Goal: Information Seeking & Learning: Learn about a topic

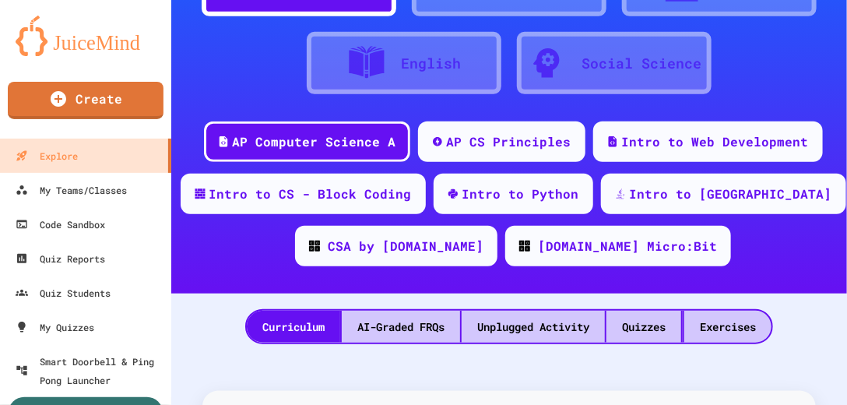
scroll to position [177, 0]
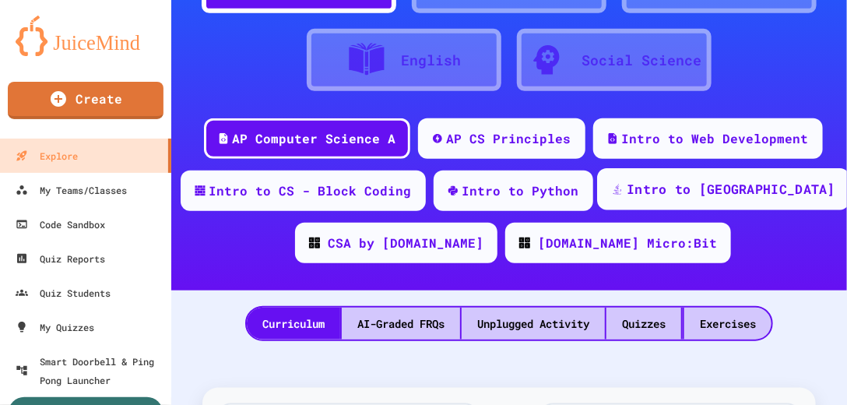
click at [708, 193] on div "Intro to [GEOGRAPHIC_DATA]" at bounding box center [731, 189] width 209 height 19
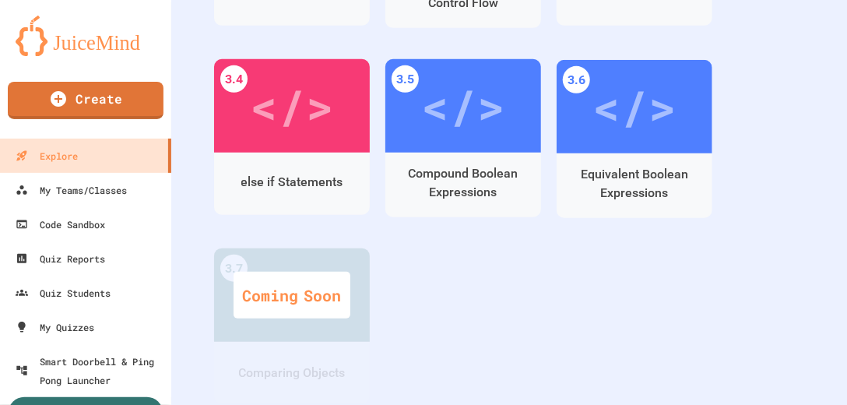
scroll to position [1690, 0]
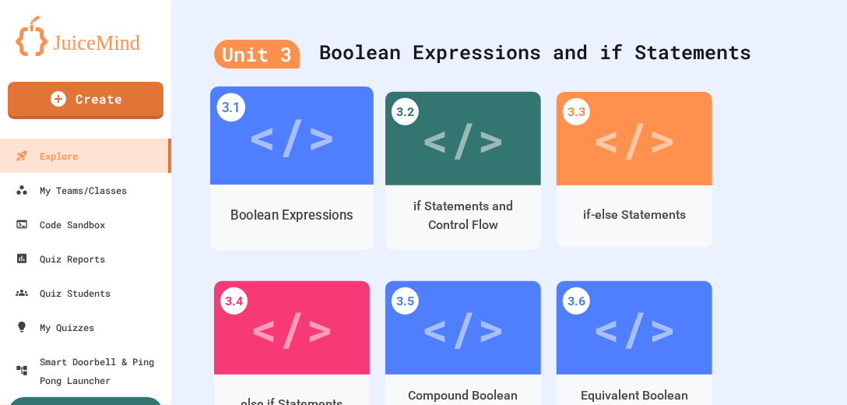
click at [286, 151] on div "</>" at bounding box center [292, 135] width 88 height 73
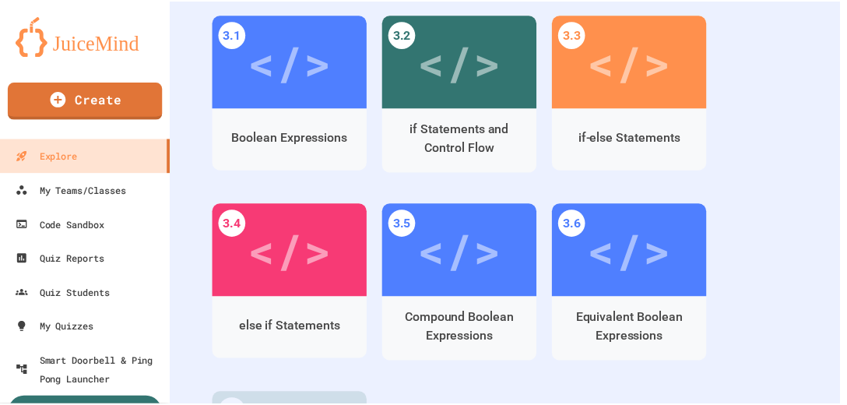
scroll to position [384, 0]
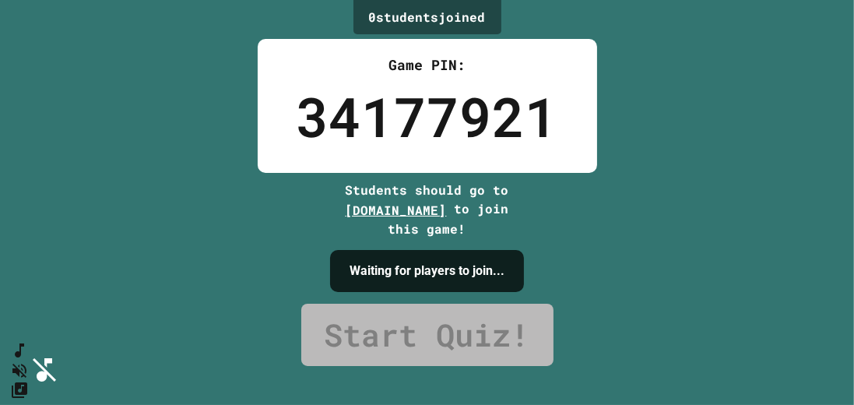
click at [853, 342] on html "We are updating our servers at 9:30PM EST [DATE]. [PERSON_NAME] should continue…" at bounding box center [427, 202] width 854 height 405
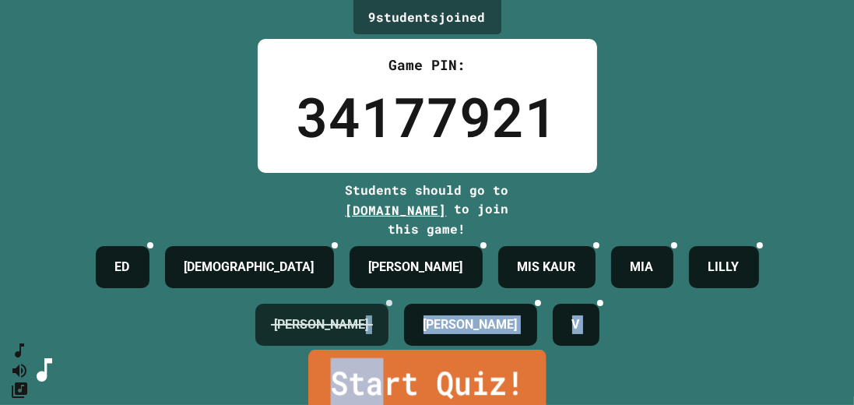
drag, startPoint x: 389, startPoint y: 388, endPoint x: 374, endPoint y: 338, distance: 52.0
click at [374, 338] on div "9 student s joined Game PIN: 34177921 Students should go to [DOMAIN_NAME] to jo…" at bounding box center [427, 202] width 854 height 405
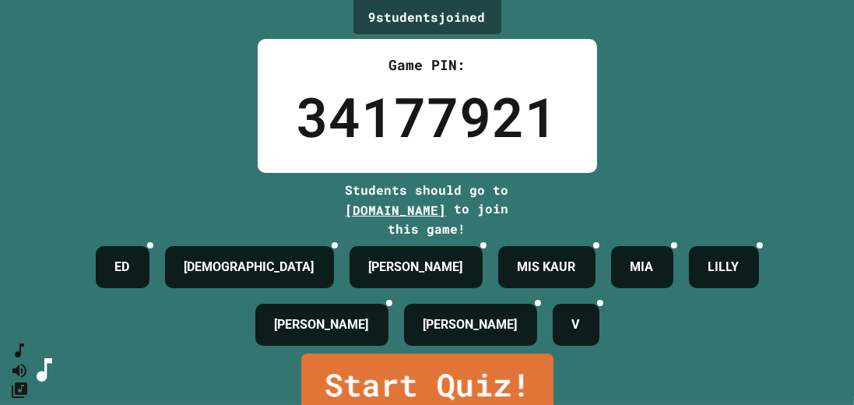
click at [386, 377] on link "Start Quiz!" at bounding box center [426, 385] width 253 height 65
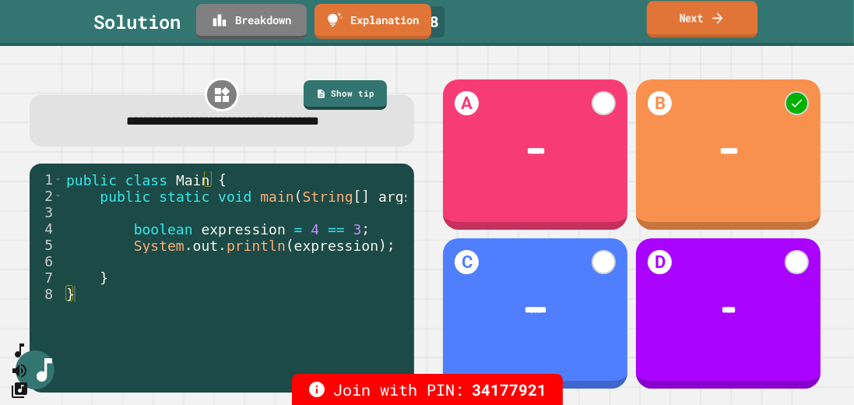
click at [733, 22] on link "Next" at bounding box center [702, 19] width 111 height 37
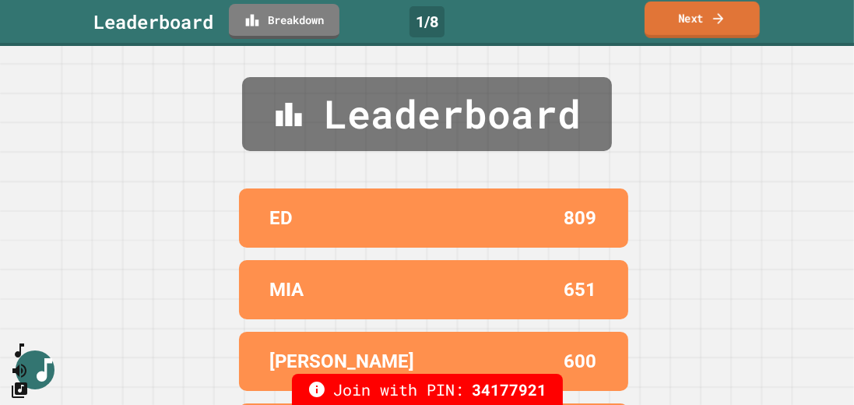
click at [691, 24] on link "Next" at bounding box center [701, 20] width 115 height 37
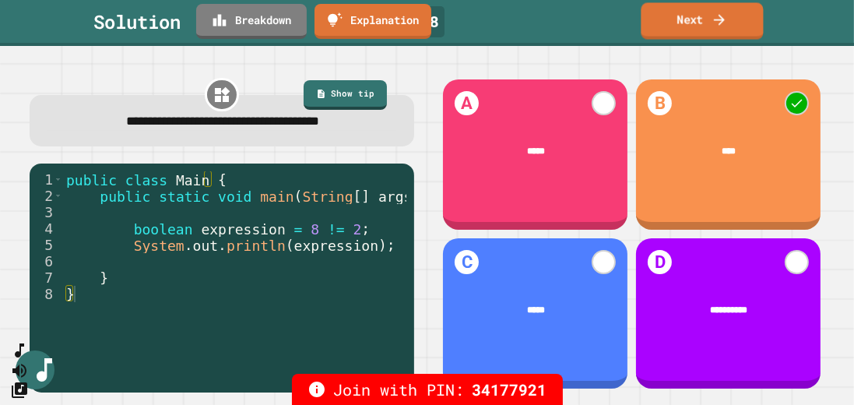
click at [710, 19] on link "Next" at bounding box center [702, 20] width 122 height 37
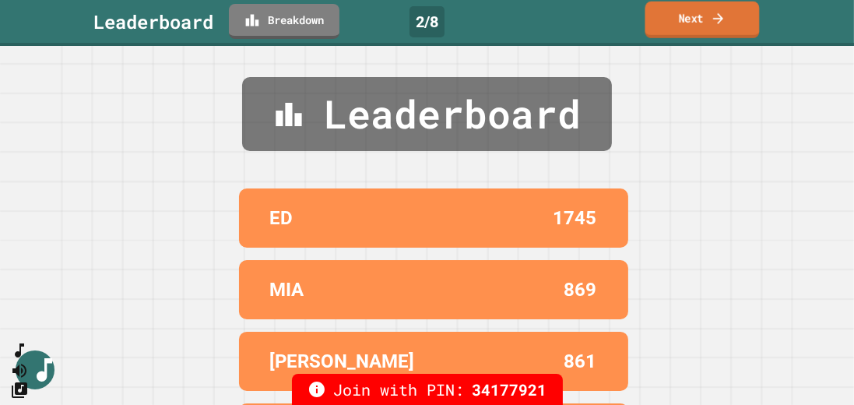
click at [692, 22] on link "Next" at bounding box center [702, 20] width 114 height 37
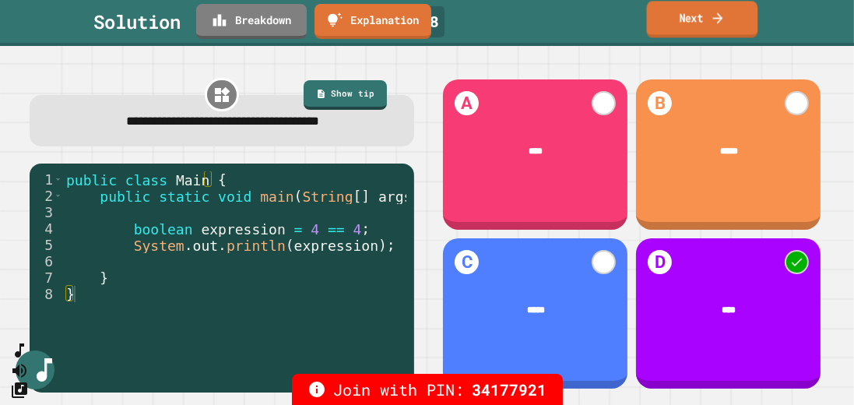
click at [707, 14] on link "Next" at bounding box center [702, 19] width 111 height 37
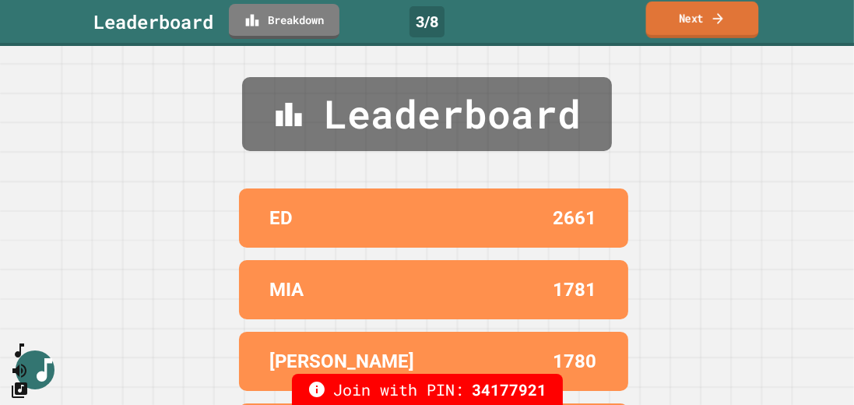
click at [714, 17] on icon at bounding box center [718, 18] width 15 height 16
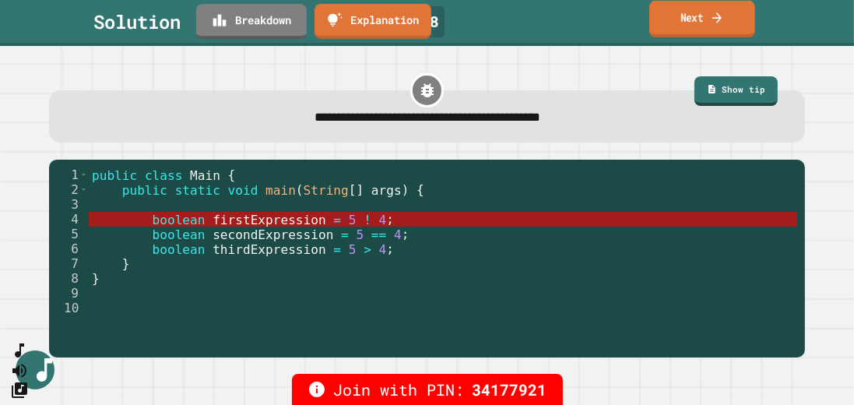
click at [692, 25] on link "Next" at bounding box center [702, 19] width 106 height 37
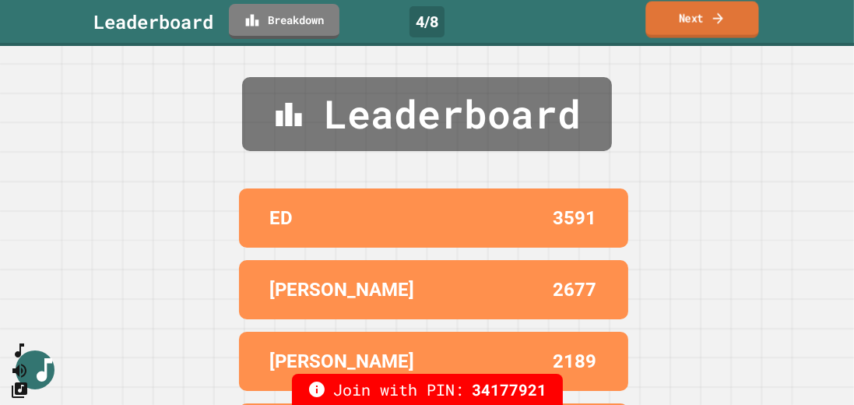
click at [718, 23] on icon at bounding box center [718, 18] width 15 height 16
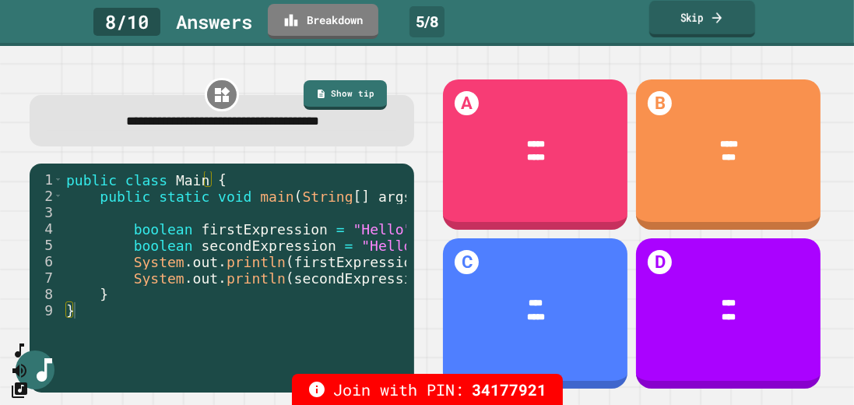
click at [711, 28] on link "Skip" at bounding box center [702, 19] width 106 height 37
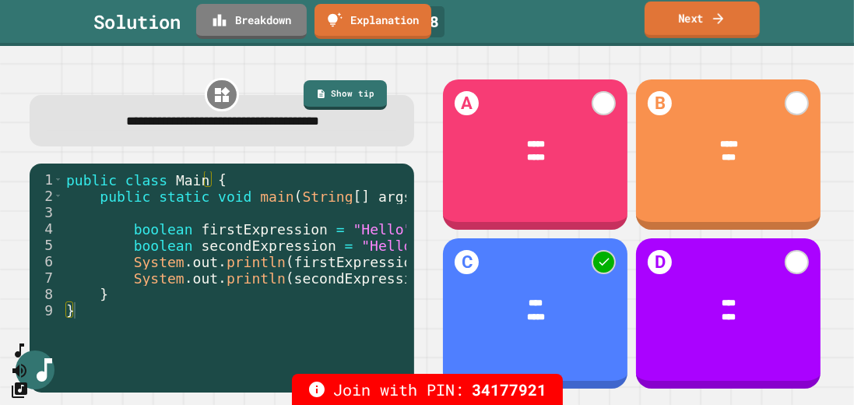
click at [736, 17] on link "Next" at bounding box center [701, 20] width 115 height 37
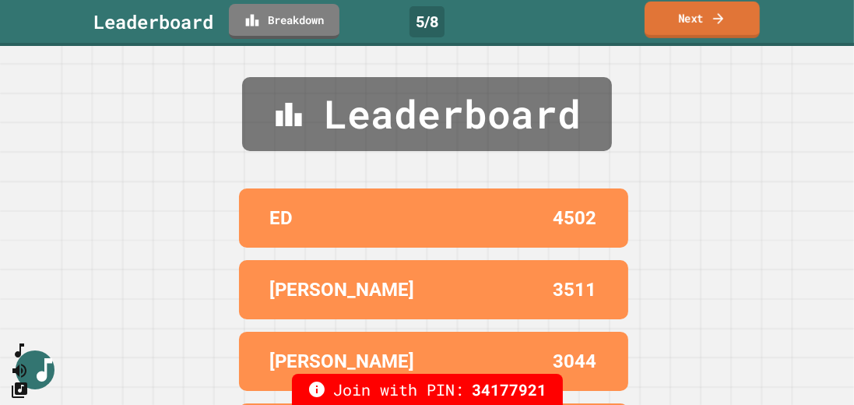
click at [697, 23] on link "Next" at bounding box center [701, 20] width 115 height 37
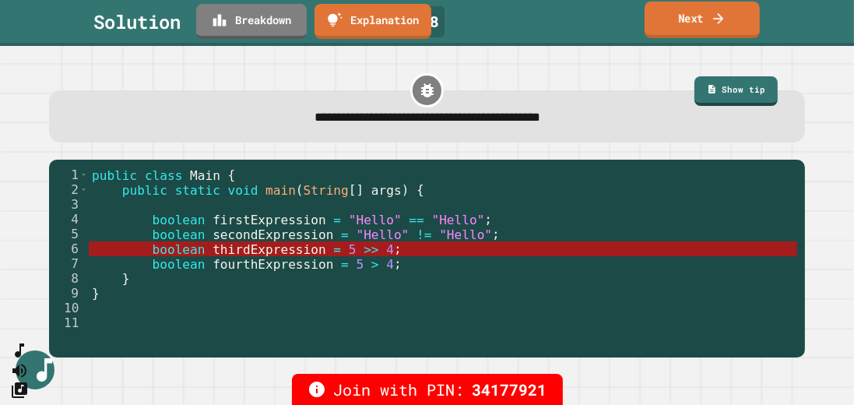
click at [698, 19] on link "Next" at bounding box center [701, 20] width 115 height 37
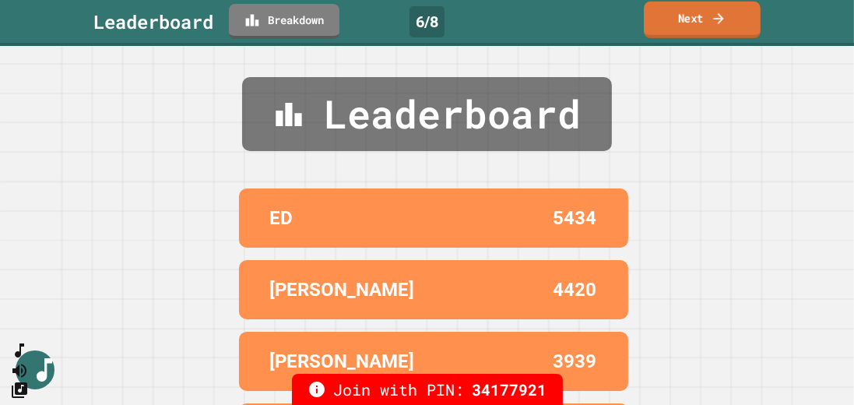
click at [700, 21] on link "Next" at bounding box center [702, 20] width 117 height 37
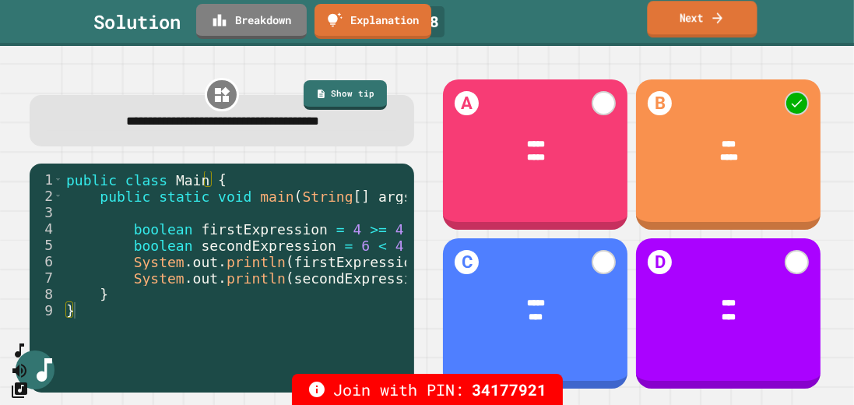
click at [711, 10] on link "Next" at bounding box center [702, 19] width 110 height 37
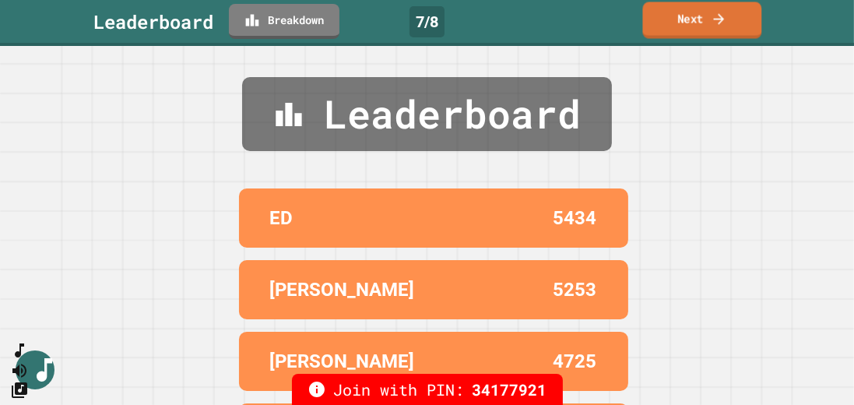
click at [730, 25] on link "Next" at bounding box center [702, 20] width 119 height 37
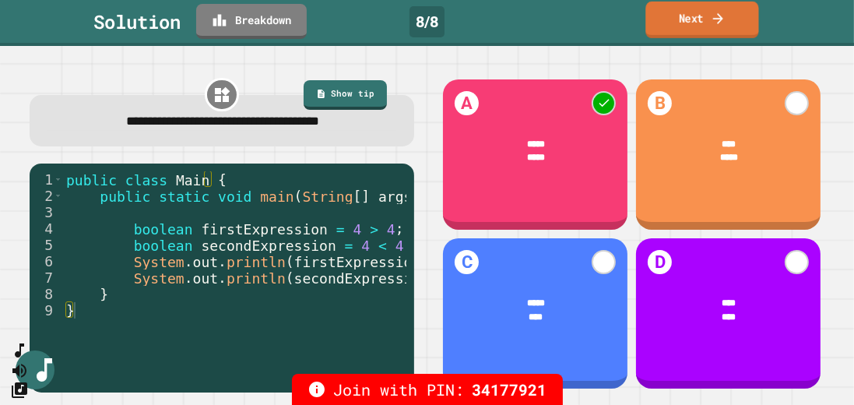
click at [735, 11] on link "Next" at bounding box center [701, 20] width 113 height 37
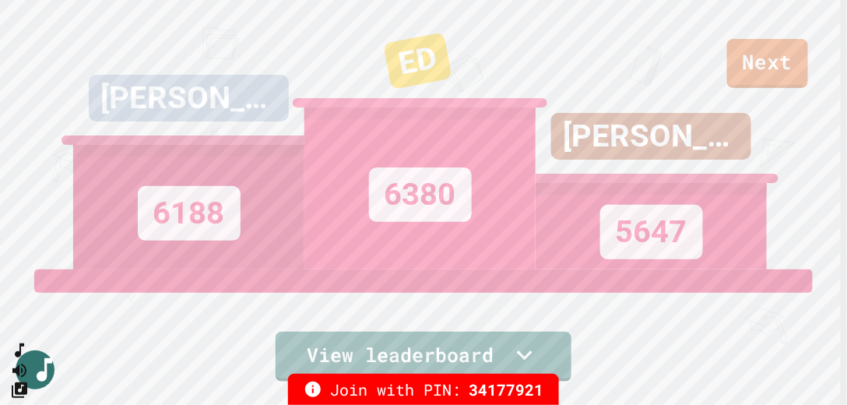
click at [765, 70] on div "MIKA 6188 ED 6380 [PERSON_NAME] 5647" at bounding box center [423, 134] width 701 height 269
click at [770, 61] on div "MIKA 6188 ED 6380 [PERSON_NAME] 5647" at bounding box center [423, 134] width 701 height 269
drag, startPoint x: 516, startPoint y: 40, endPoint x: 529, endPoint y: 37, distance: 12.7
click at [518, 39] on div "ED 6380" at bounding box center [419, 134] width 231 height 269
drag, startPoint x: 825, startPoint y: 49, endPoint x: 770, endPoint y: 78, distance: 62.3
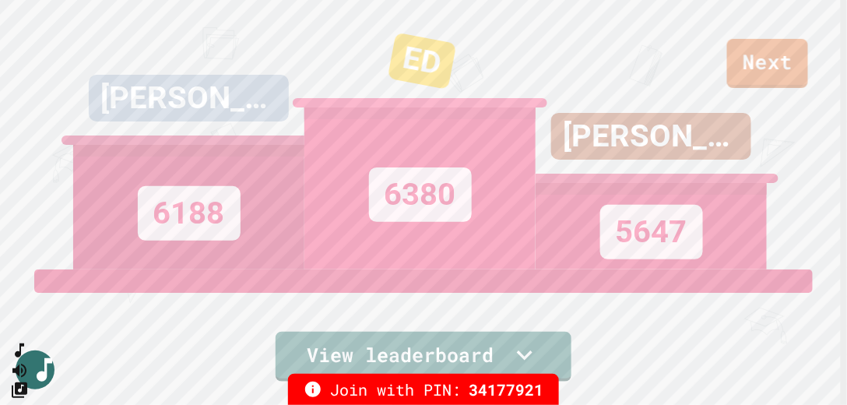
click at [815, 58] on div "Next" at bounding box center [423, 44] width 847 height 88
click at [774, 70] on link "Next" at bounding box center [768, 62] width 80 height 51
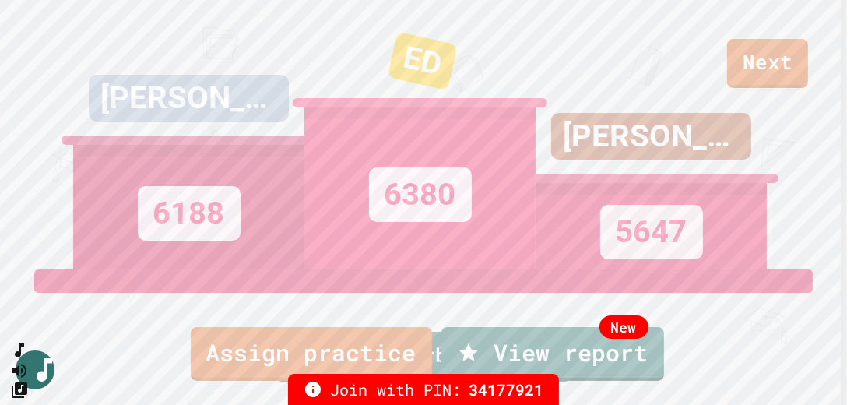
drag, startPoint x: 456, startPoint y: 347, endPoint x: 443, endPoint y: 327, distance: 24.2
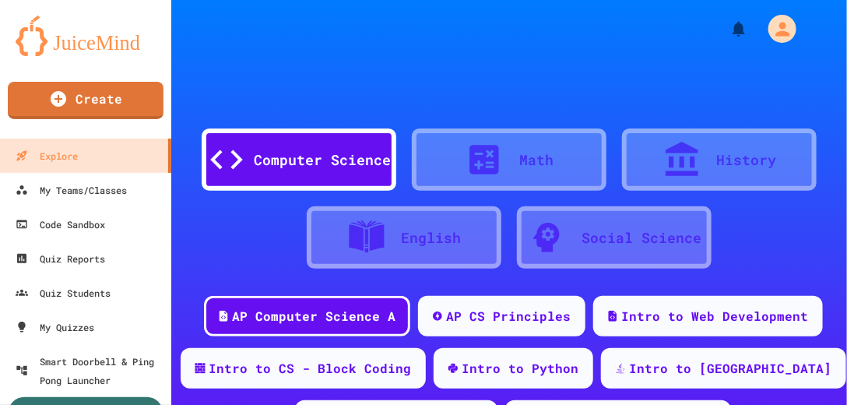
scroll to position [177, 0]
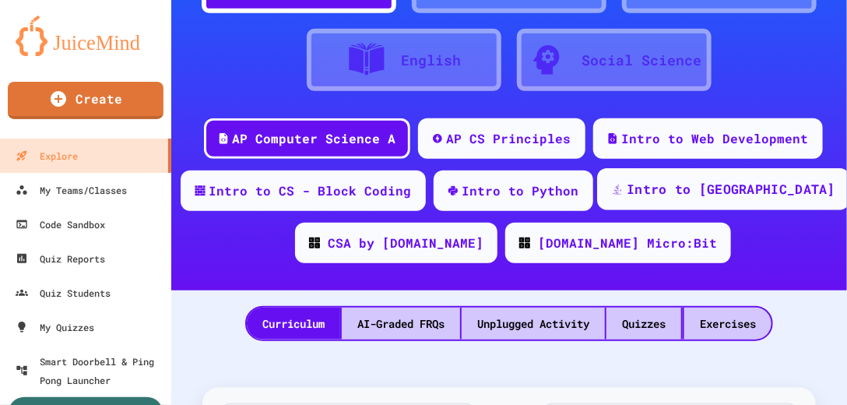
click at [709, 199] on div "Intro to [GEOGRAPHIC_DATA]" at bounding box center [723, 189] width 252 height 42
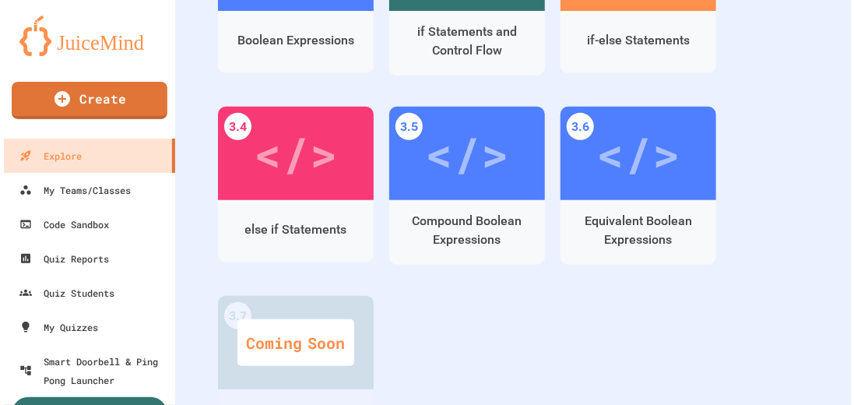
scroll to position [1557, 0]
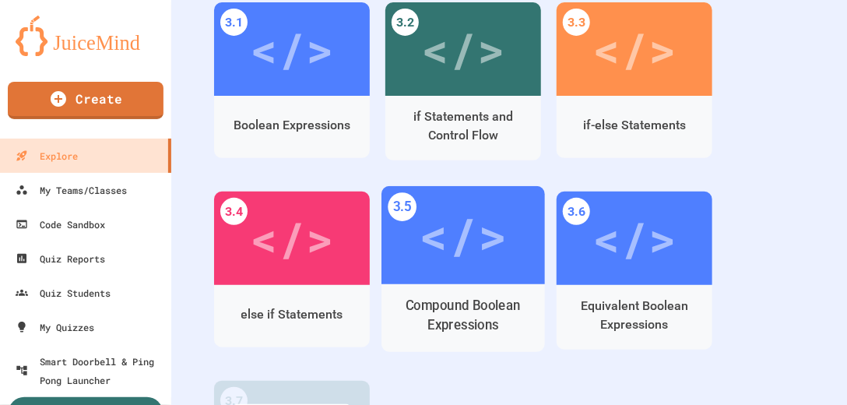
click at [456, 260] on div "</>" at bounding box center [463, 234] width 88 height 73
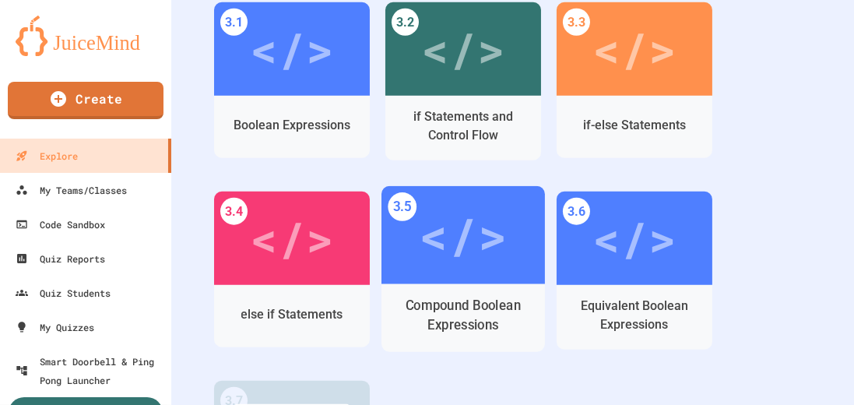
scroll to position [1635, 0]
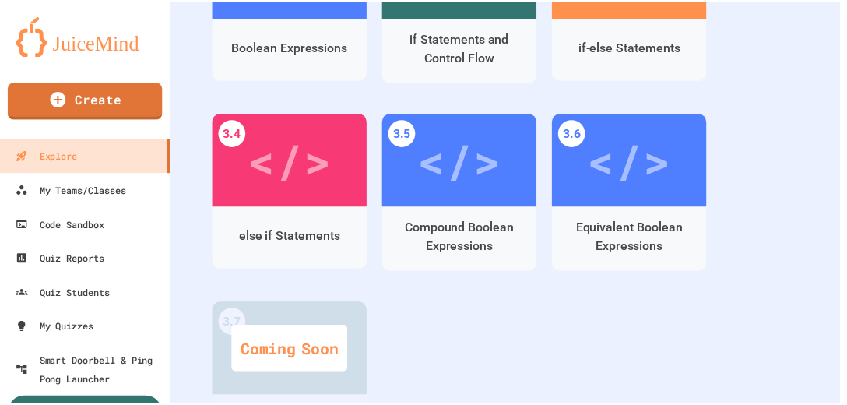
scroll to position [101, 0]
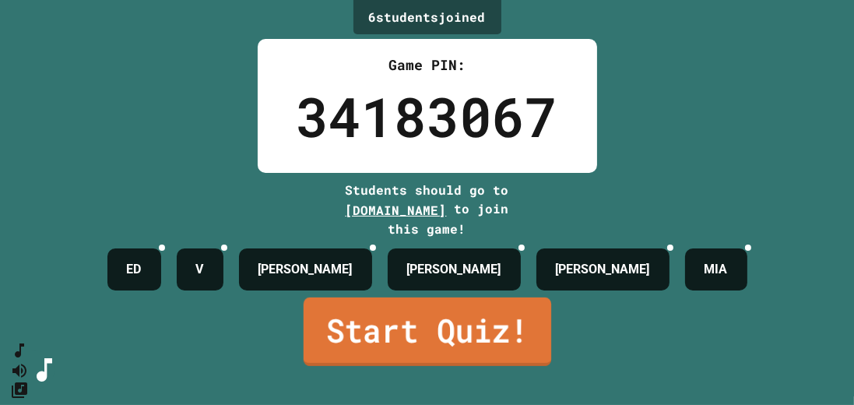
click at [466, 336] on link "Start Quiz!" at bounding box center [427, 331] width 248 height 68
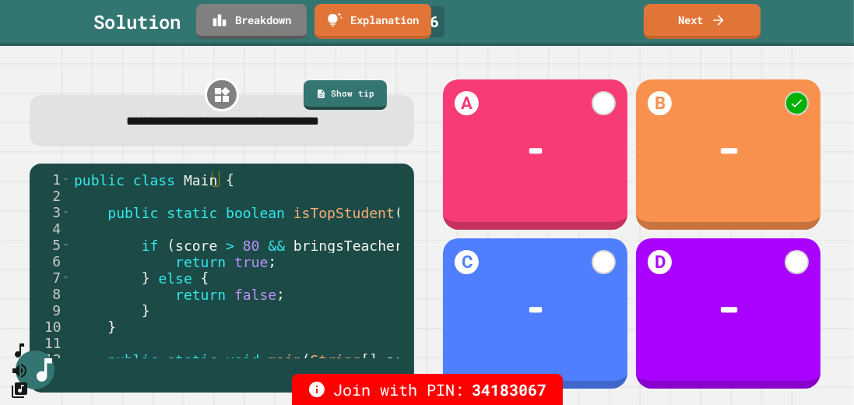
click at [736, 33] on link "Next" at bounding box center [702, 21] width 117 height 35
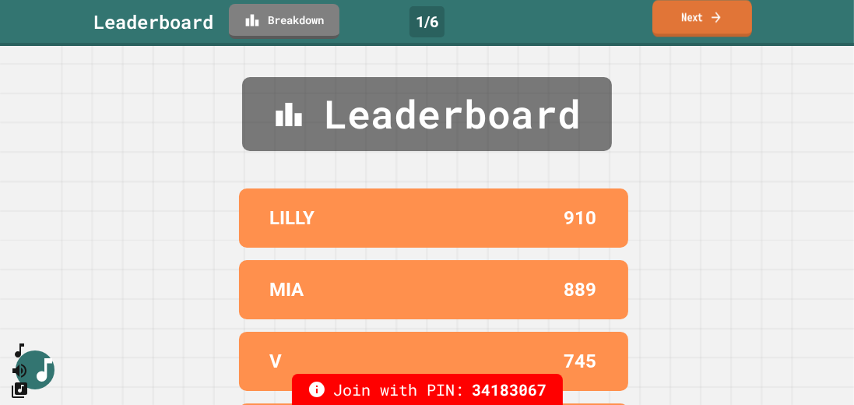
click at [731, 30] on link "Next" at bounding box center [702, 18] width 100 height 37
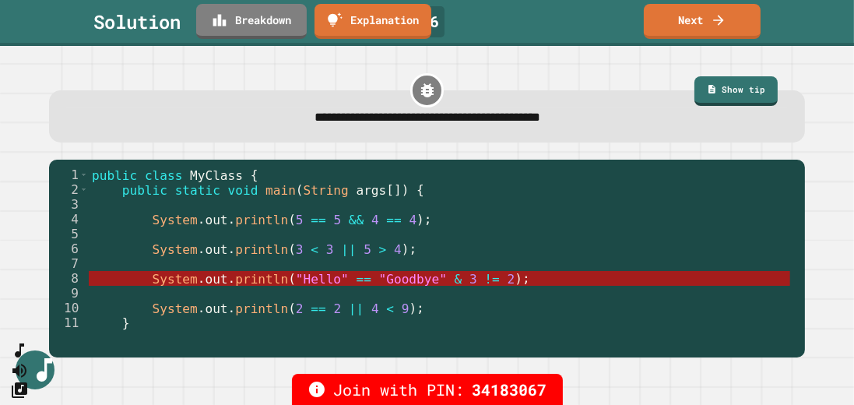
click at [686, 18] on link "Next" at bounding box center [702, 21] width 117 height 35
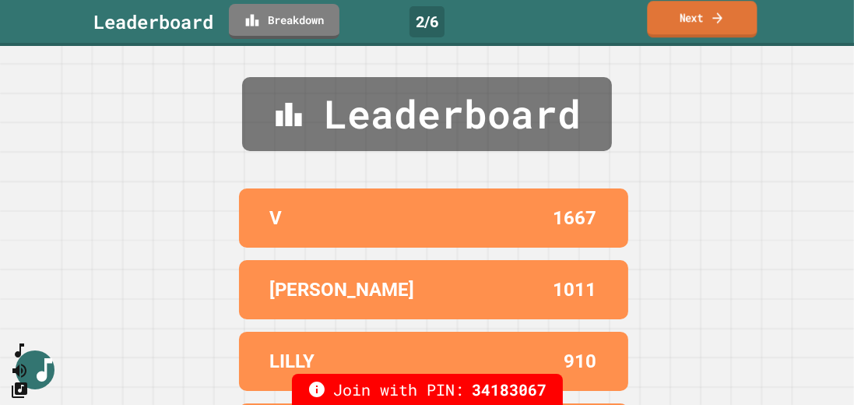
click at [686, 19] on link "Next" at bounding box center [702, 19] width 110 height 37
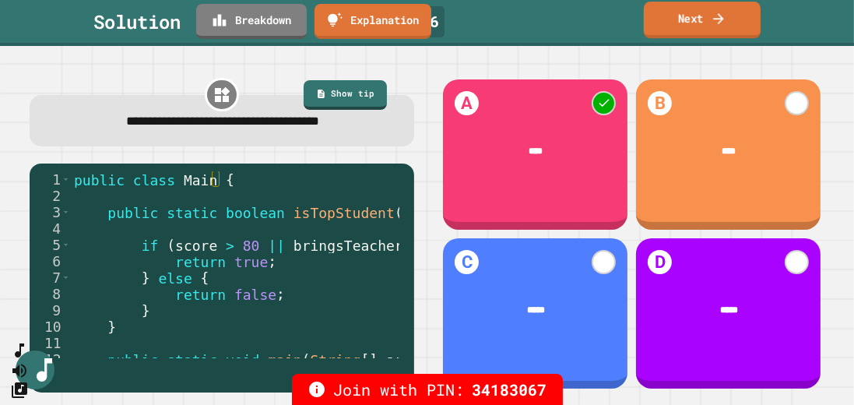
click at [713, 17] on icon at bounding box center [719, 18] width 16 height 16
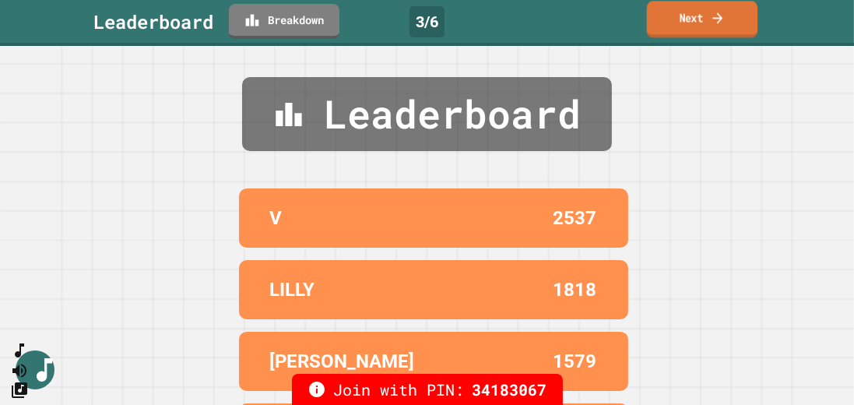
click at [746, 20] on link "Next" at bounding box center [702, 19] width 111 height 37
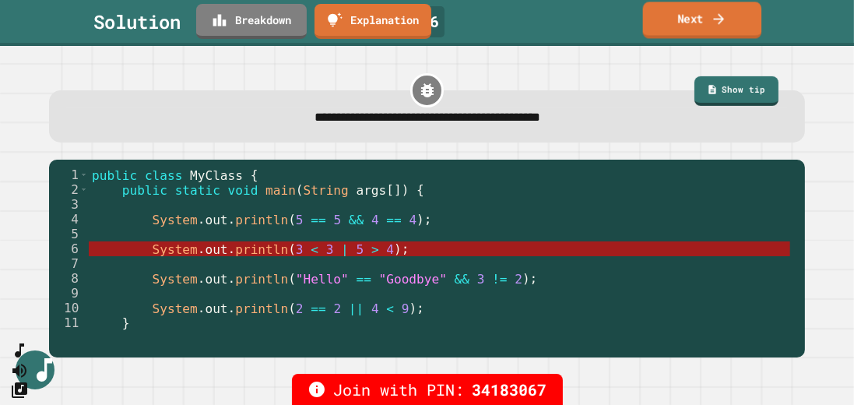
click at [692, 29] on link "Next" at bounding box center [702, 20] width 119 height 37
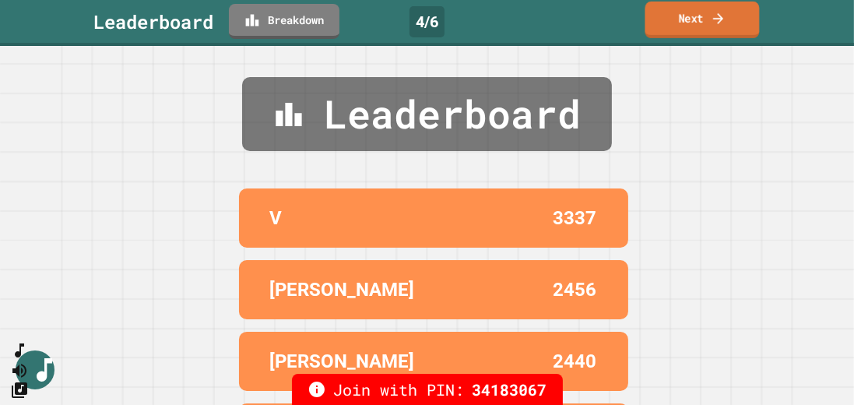
click at [692, 29] on link "Next" at bounding box center [702, 20] width 114 height 37
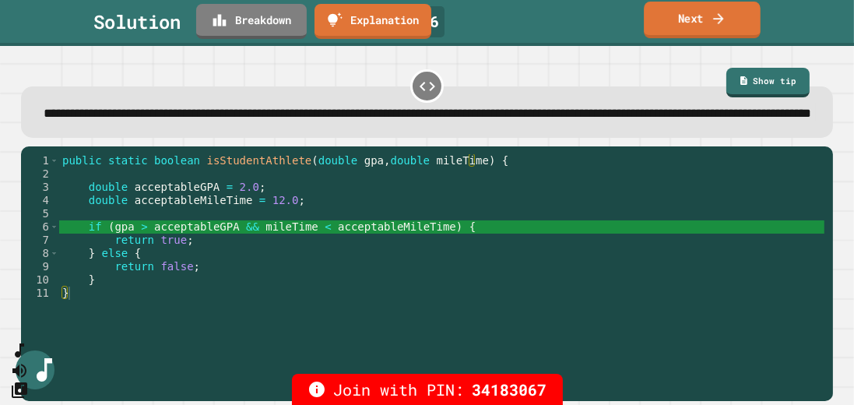
click at [693, 22] on link "Next" at bounding box center [702, 20] width 117 height 37
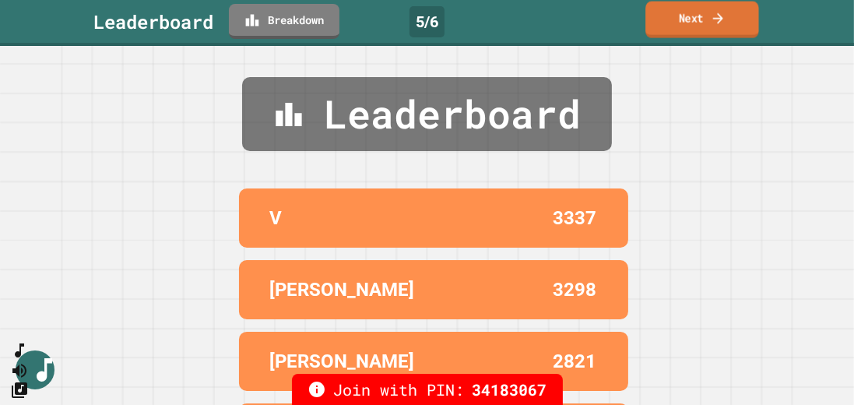
click at [722, 25] on icon at bounding box center [718, 18] width 15 height 16
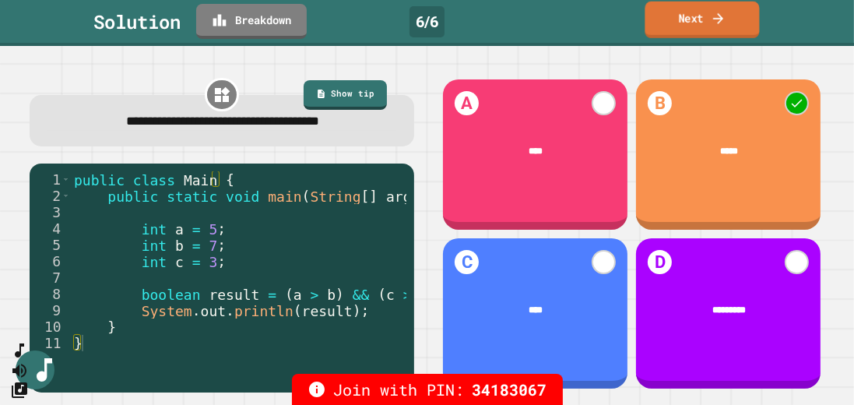
click at [704, 27] on link "Next" at bounding box center [701, 20] width 114 height 37
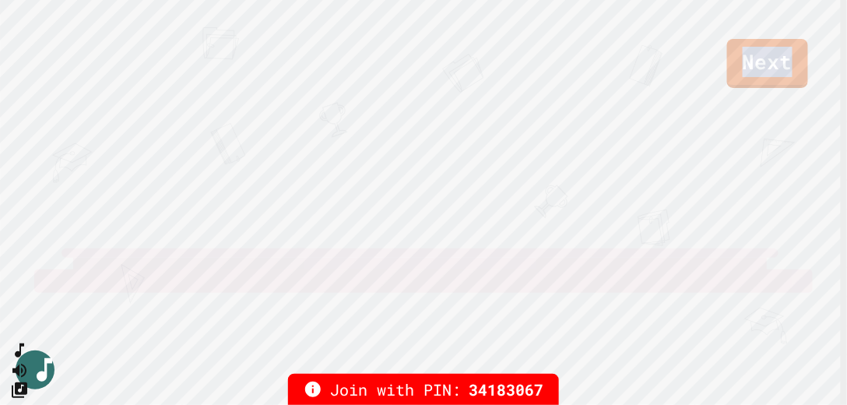
click at [704, 27] on div "Next" at bounding box center [423, 44] width 847 height 88
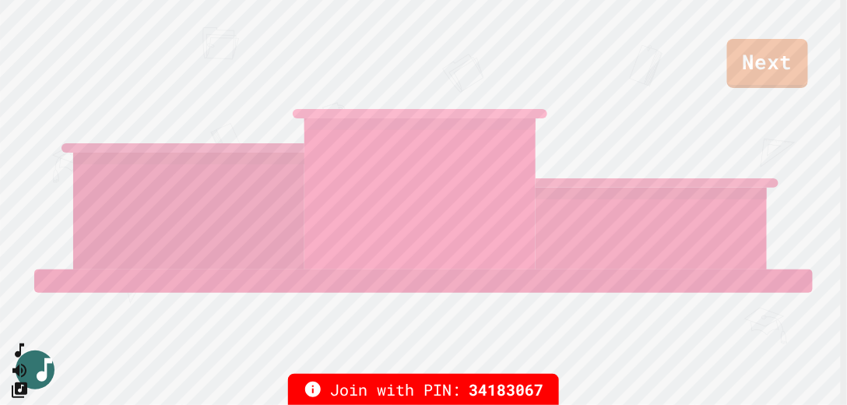
click at [785, 356] on div "Next [PERSON_NAME] V [PERSON_NAME] View leaderboard" at bounding box center [423, 202] width 847 height 405
